Goal: Information Seeking & Learning: Learn about a topic

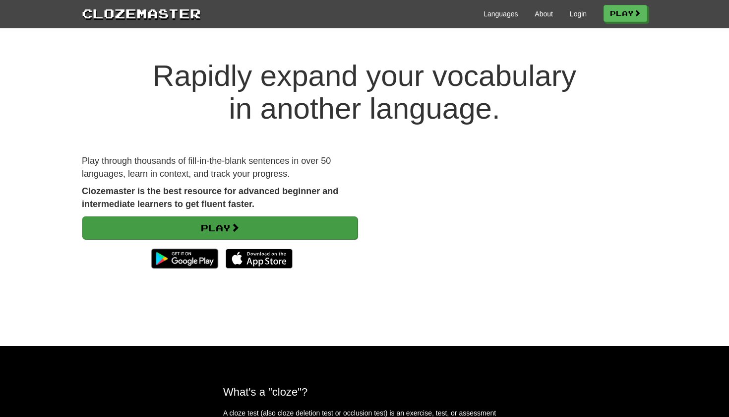
click at [316, 225] on link "Play" at bounding box center [219, 227] width 275 height 23
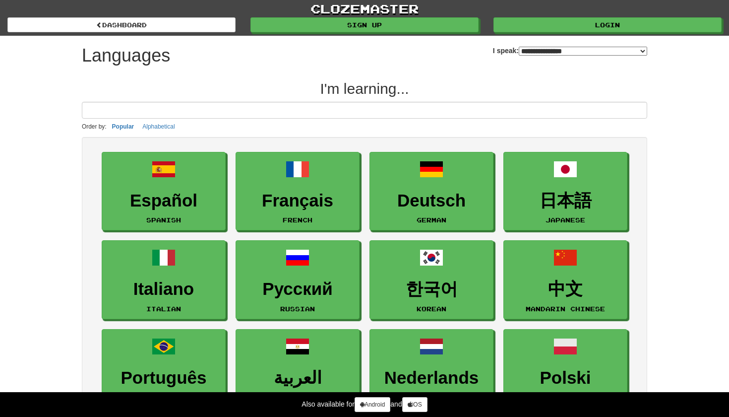
select select "*******"
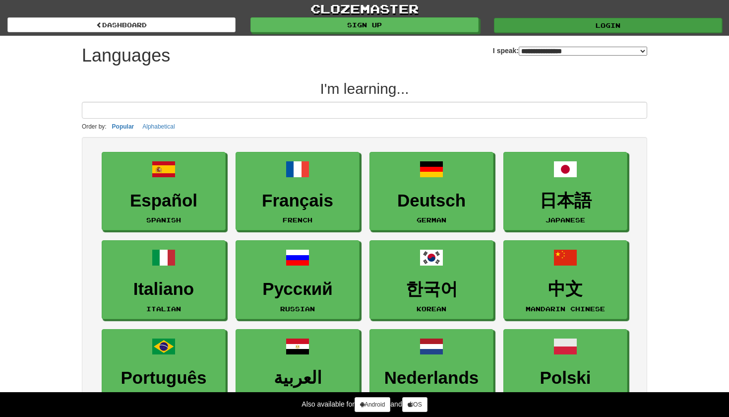
click at [594, 28] on link "Login" at bounding box center [608, 25] width 228 height 15
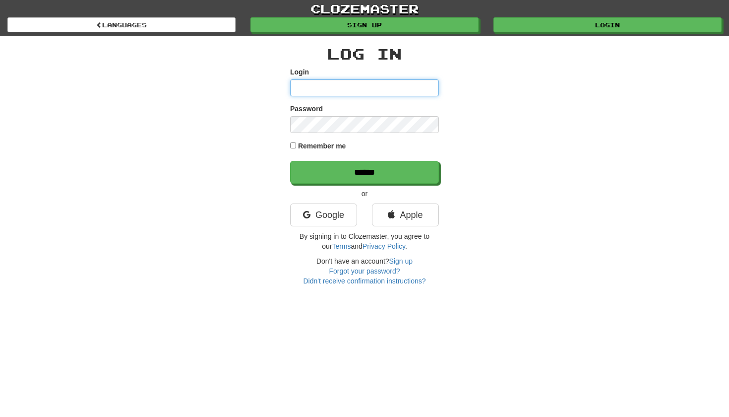
type input "**********"
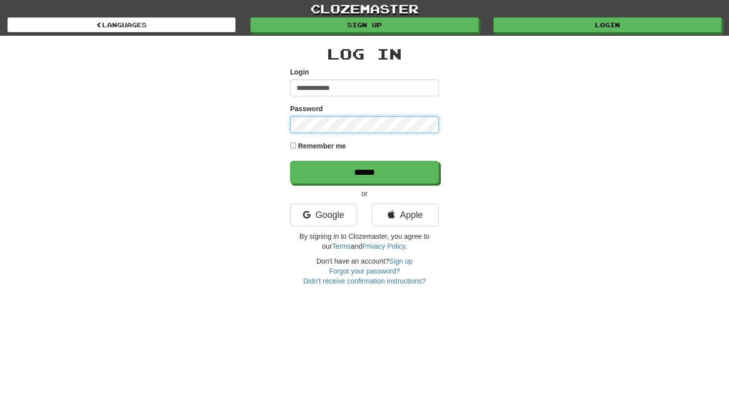
click at [365, 172] on input "******" at bounding box center [364, 172] width 149 height 23
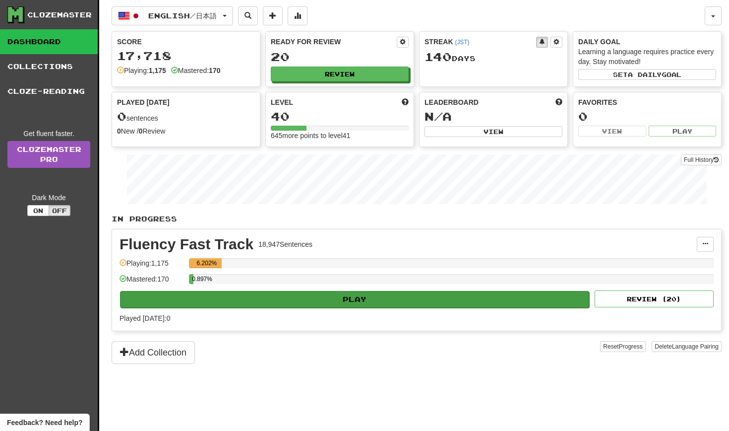
click at [388, 298] on button "Play" at bounding box center [354, 299] width 469 height 17
select select "**"
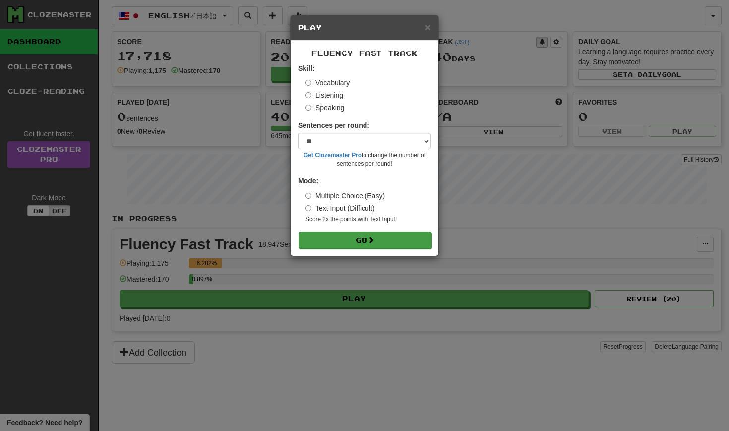
click at [407, 236] on button "Go" at bounding box center [365, 240] width 133 height 17
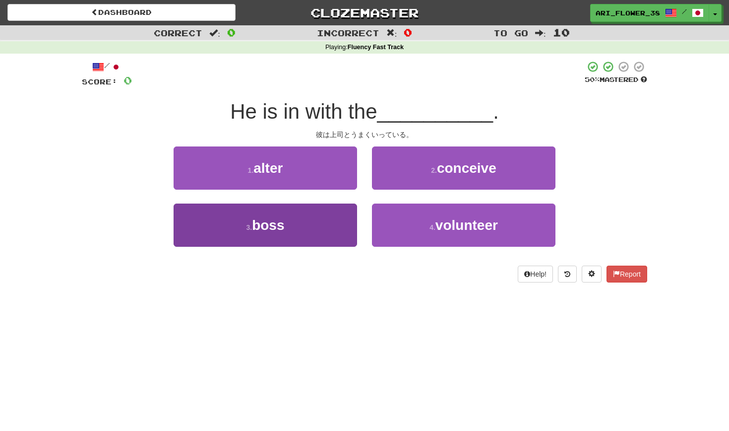
click at [338, 226] on button "3 . boss" at bounding box center [266, 224] width 184 height 43
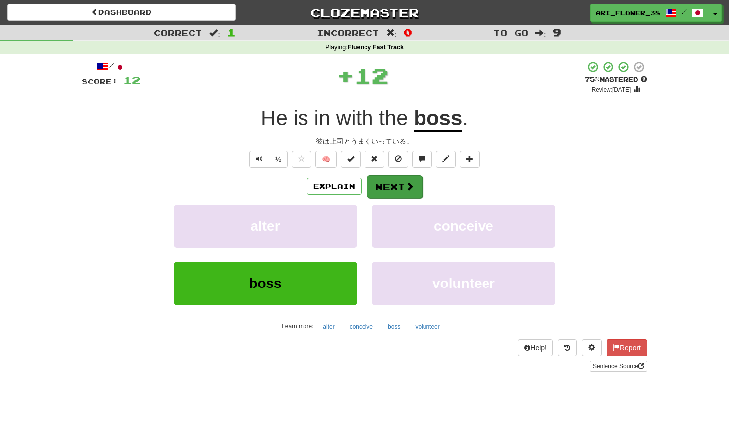
click at [408, 189] on span at bounding box center [409, 186] width 9 height 9
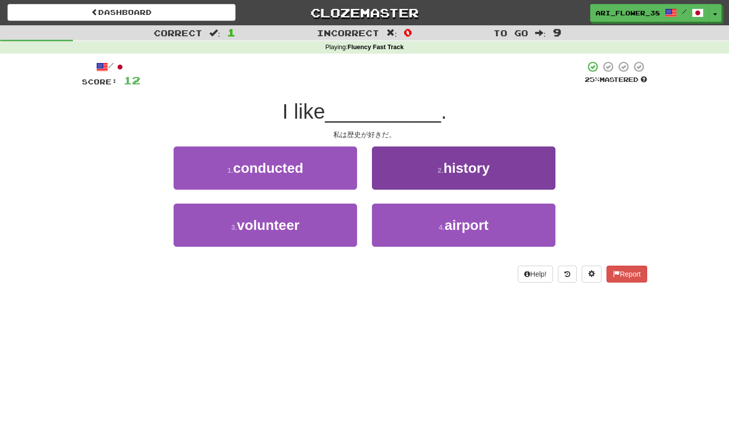
click at [433, 175] on button "2 . history" at bounding box center [464, 167] width 184 height 43
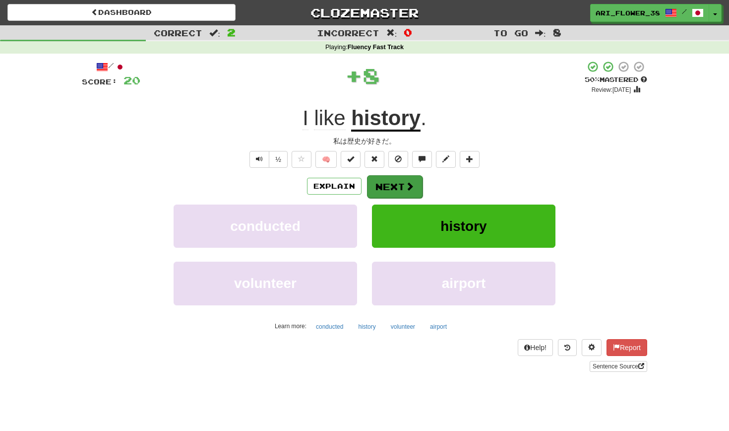
click at [404, 180] on button "Next" at bounding box center [395, 186] width 56 height 23
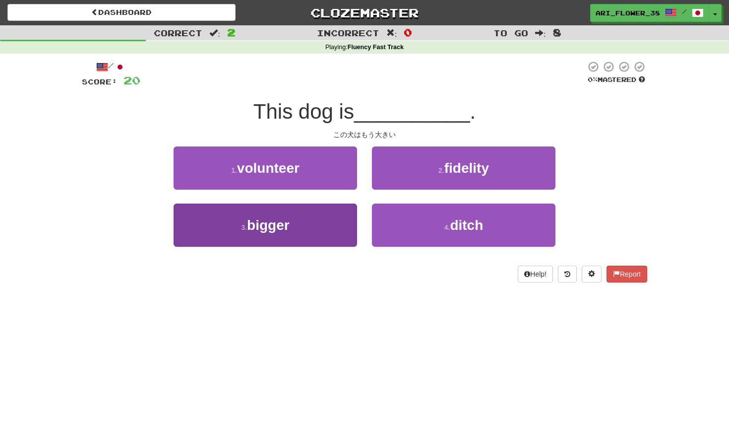
click at [342, 222] on button "3 . bigger" at bounding box center [266, 224] width 184 height 43
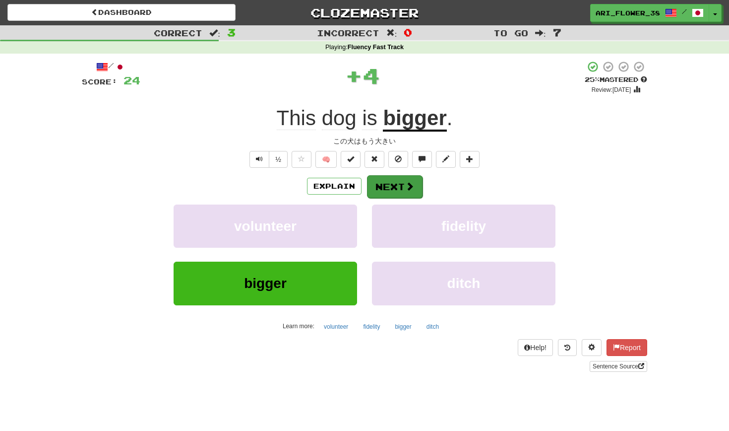
click at [403, 179] on button "Next" at bounding box center [395, 186] width 56 height 23
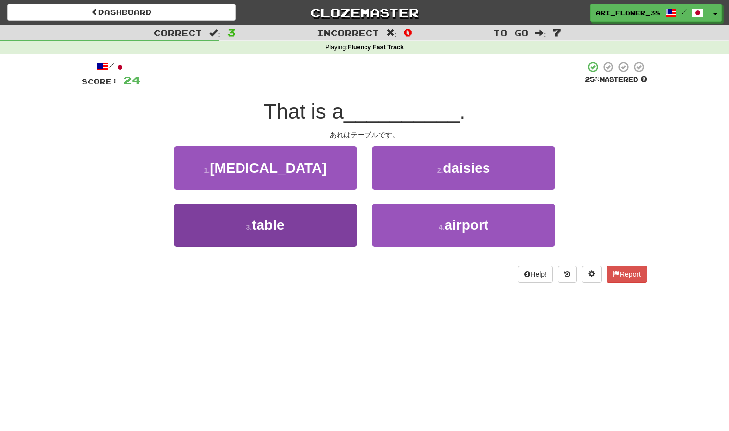
click at [334, 227] on button "3 . table" at bounding box center [266, 224] width 184 height 43
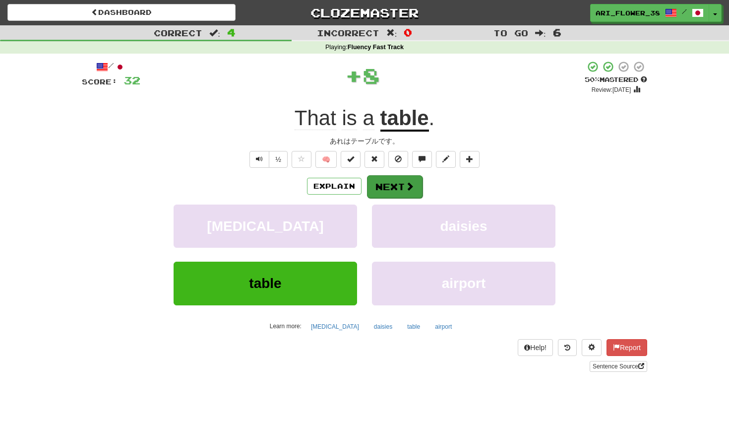
click at [397, 189] on button "Next" at bounding box center [395, 186] width 56 height 23
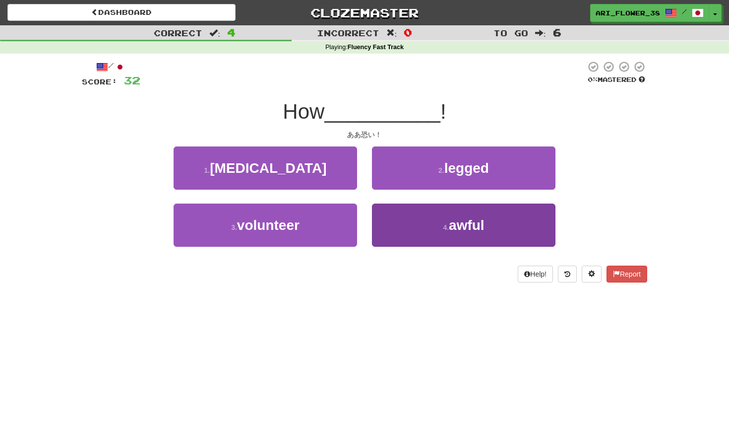
click at [412, 215] on button "4 . awful" at bounding box center [464, 224] width 184 height 43
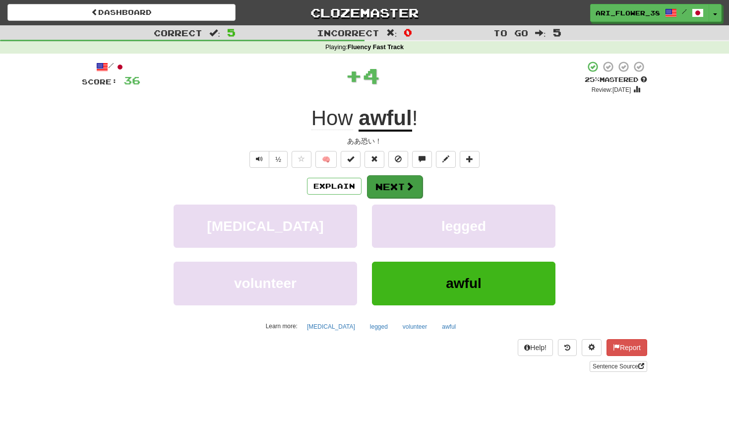
click at [409, 180] on button "Next" at bounding box center [395, 186] width 56 height 23
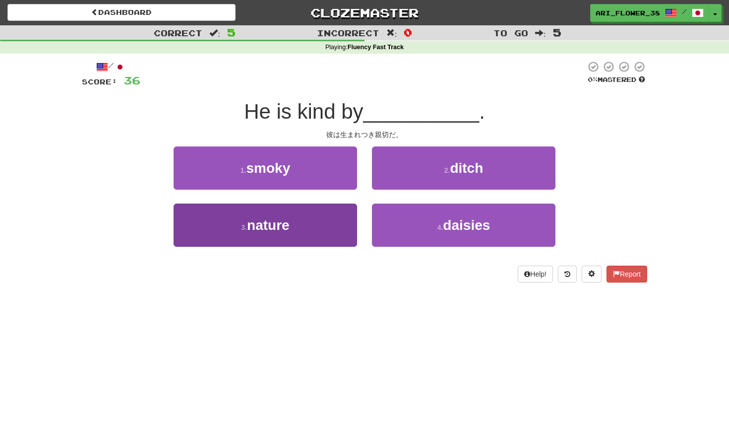
click at [325, 208] on button "3 . nature" at bounding box center [266, 224] width 184 height 43
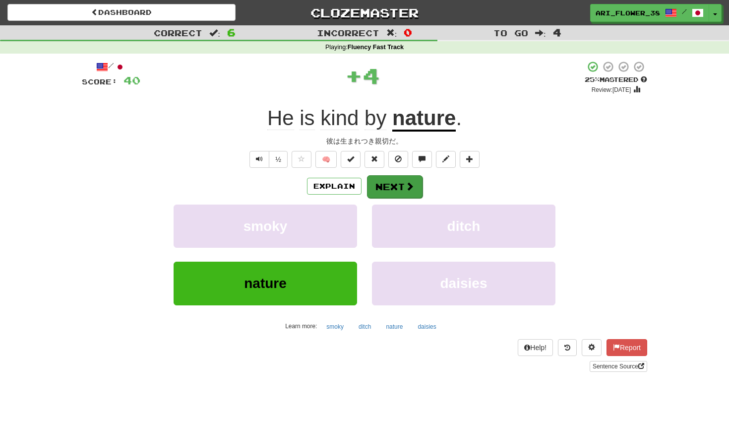
click at [396, 187] on button "Next" at bounding box center [395, 186] width 56 height 23
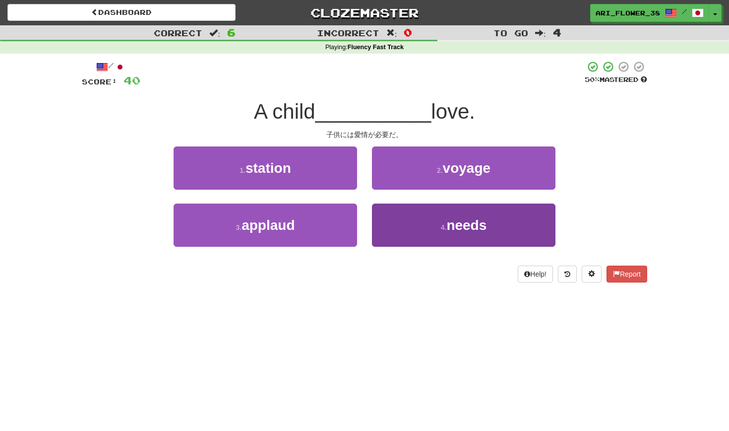
click at [411, 222] on button "4 . needs" at bounding box center [464, 224] width 184 height 43
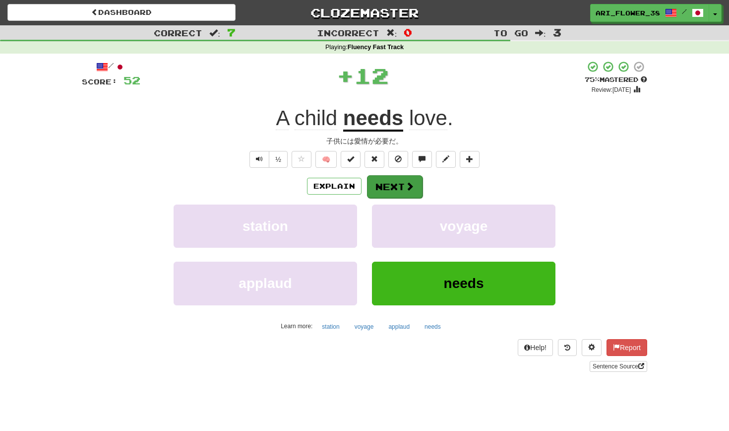
click at [398, 178] on button "Next" at bounding box center [395, 186] width 56 height 23
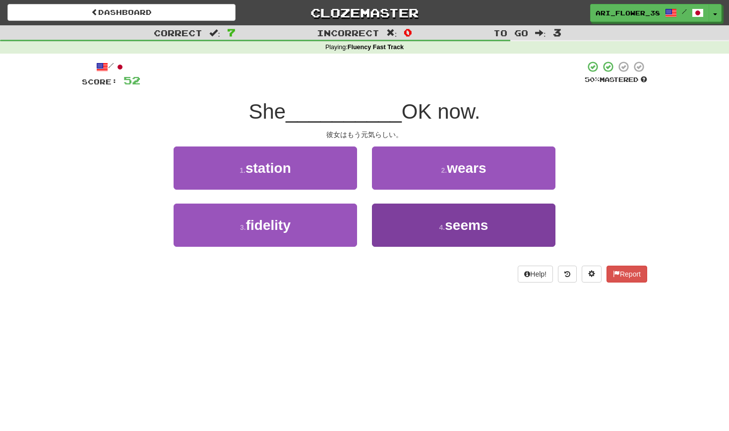
click at [425, 228] on button "4 . seems" at bounding box center [464, 224] width 184 height 43
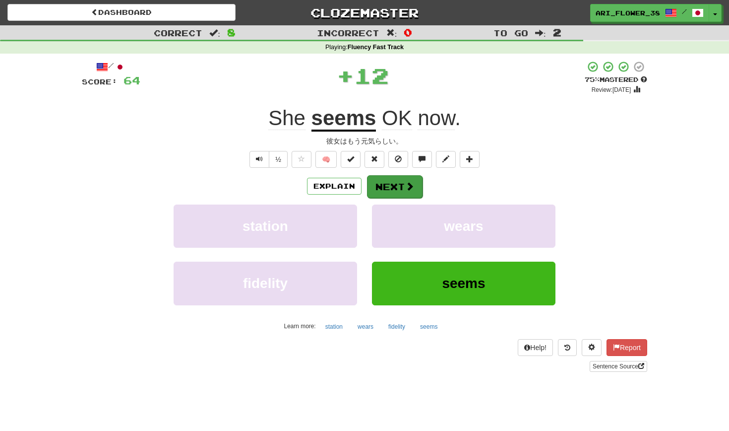
click at [409, 182] on span at bounding box center [409, 186] width 9 height 9
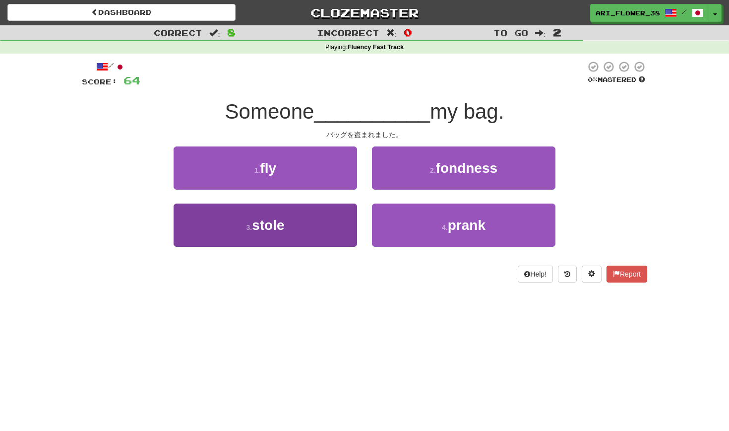
click at [347, 216] on button "3 . stole" at bounding box center [266, 224] width 184 height 43
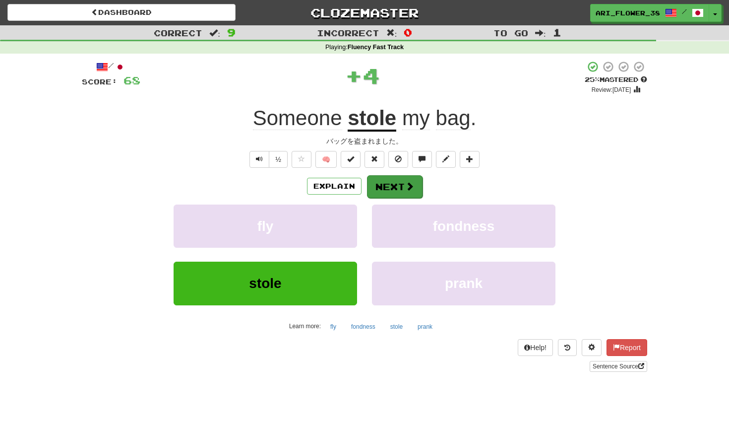
click at [415, 187] on button "Next" at bounding box center [395, 186] width 56 height 23
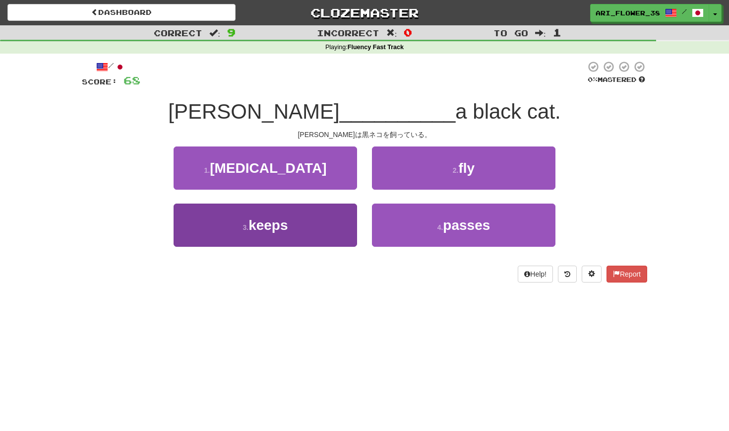
click at [329, 214] on button "3 . keeps" at bounding box center [266, 224] width 184 height 43
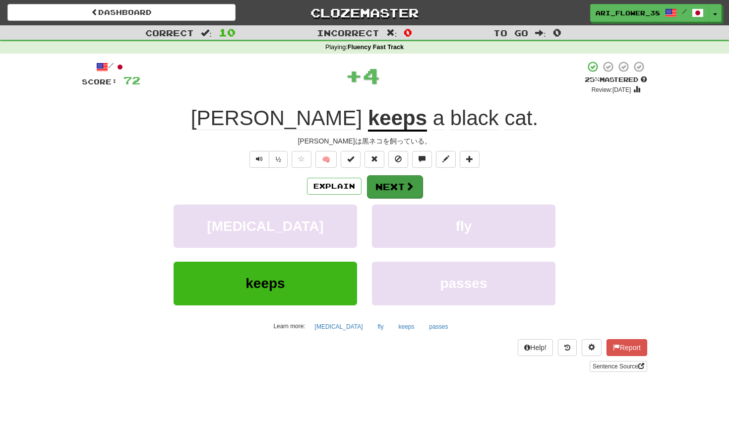
click at [411, 182] on span at bounding box center [409, 186] width 9 height 9
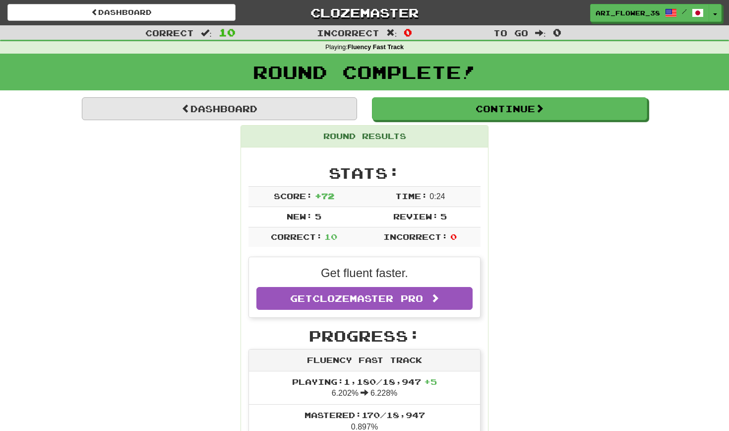
click at [348, 118] on link "Dashboard" at bounding box center [219, 108] width 275 height 23
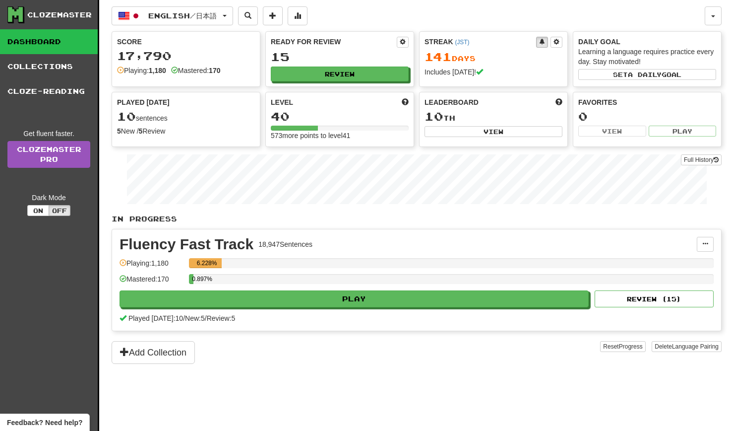
click at [451, 16] on div "English / 日本語 English / 日本語 Streak: 141 Review: 15 Points [DATE]: 72 Language P…" at bounding box center [408, 15] width 593 height 19
